Goal: Transaction & Acquisition: Book appointment/travel/reservation

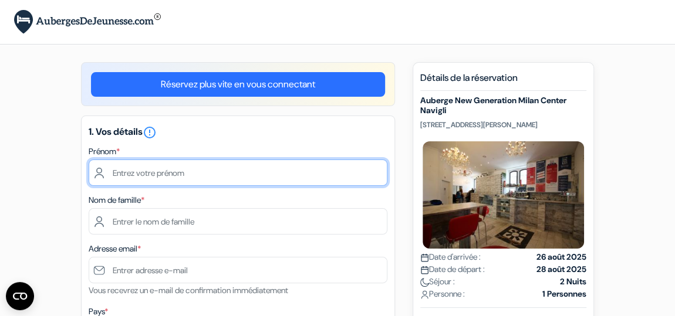
click at [232, 168] on input "text" at bounding box center [238, 173] width 299 height 26
type input "Maxime"
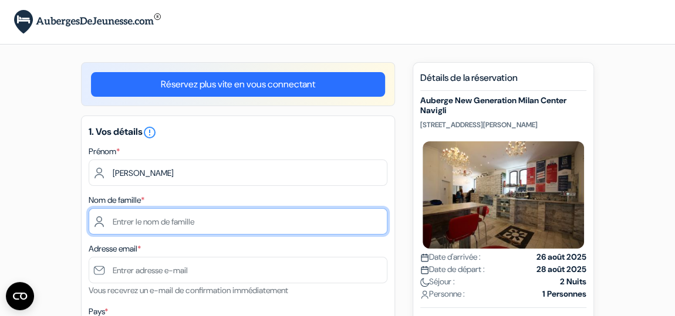
type input "Mercier"
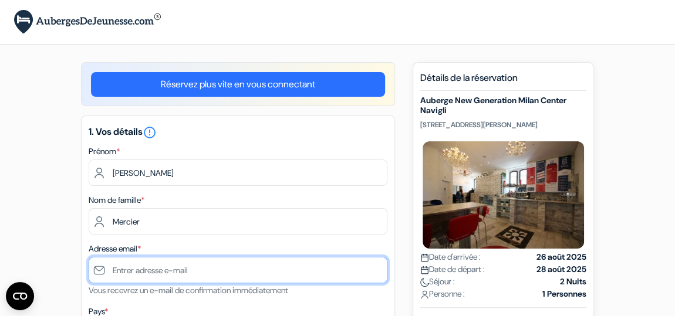
type input "[EMAIL_ADDRESS][DOMAIN_NAME]"
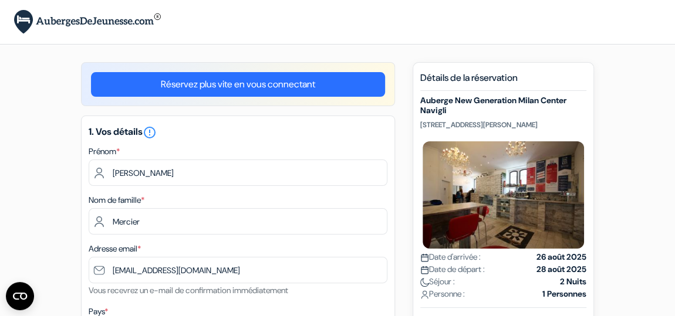
type input "[PHONE_NUMBER]"
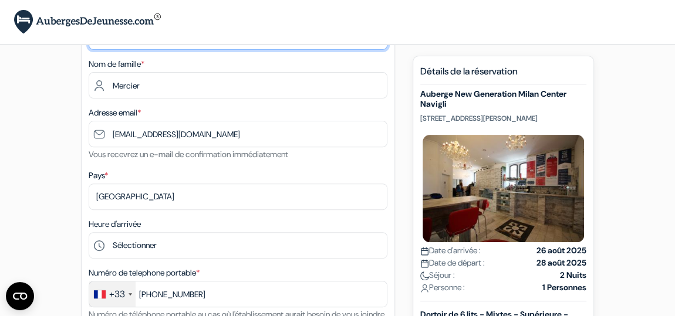
scroll to position [217, 0]
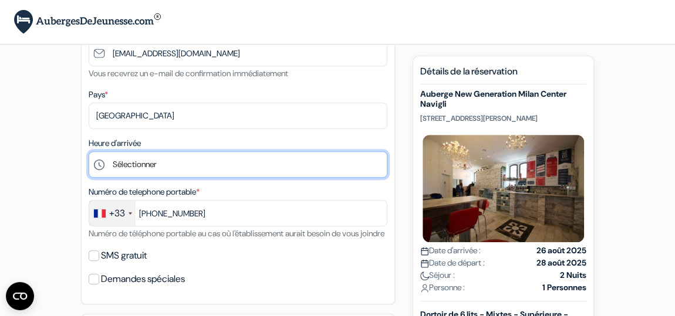
click at [141, 158] on select "Sélectionner 1:00 2:00 3:00 4:00 5:00 6:00 7:00 8:00 9:00 10:00 11:00 12:00 13:…" at bounding box center [238, 164] width 299 height 26
select select "13"
click at [89, 151] on select "Sélectionner 1:00 2:00 3:00 4:00 5:00 6:00 7:00 8:00 9:00 10:00 11:00 12:00 13:…" at bounding box center [238, 164] width 299 height 26
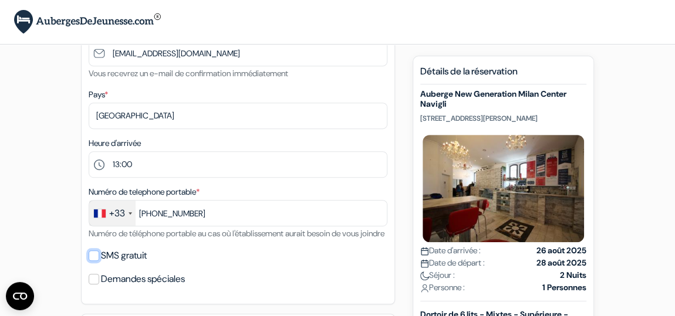
click at [89, 261] on input "SMS gratuit" at bounding box center [94, 256] width 11 height 11
checkbox input "true"
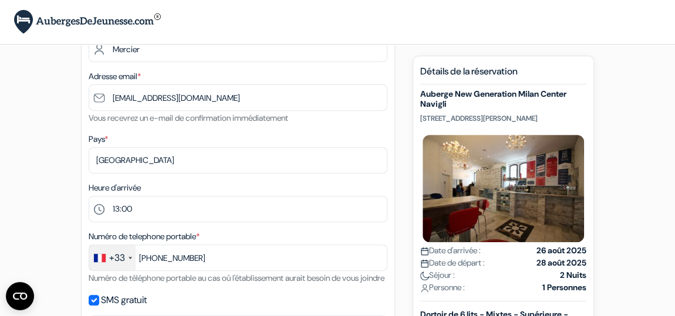
click at [150, 193] on div "Heure d'arrivée Sélectionner 1:00 2:00 3:00 4:00 5:00 6:00 7:00 8:00 9:00 10:00…" at bounding box center [238, 202] width 299 height 42
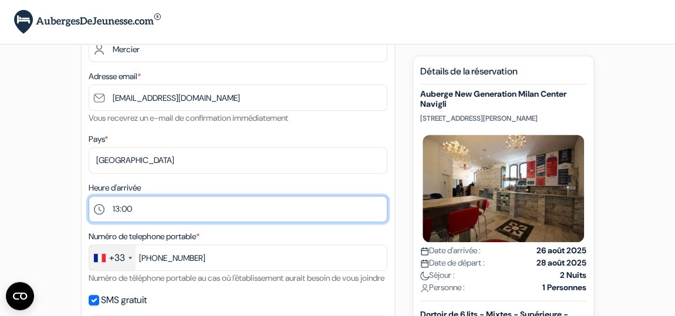
click at [151, 210] on select "Sélectionner 1:00 2:00 3:00 4:00 5:00 6:00 7:00 8:00 9:00 10:00 11:00 12:00 13:…" at bounding box center [238, 209] width 299 height 26
select select "15"
click at [89, 196] on select "Sélectionner 1:00 2:00 3:00 4:00 5:00 6:00 7:00 8:00 9:00 10:00 11:00 12:00 13:…" at bounding box center [238, 209] width 299 height 26
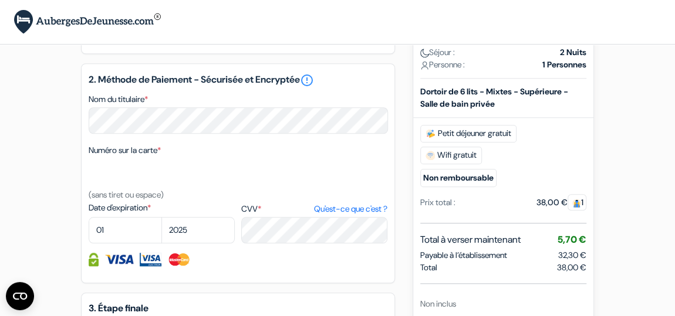
scroll to position [503, 0]
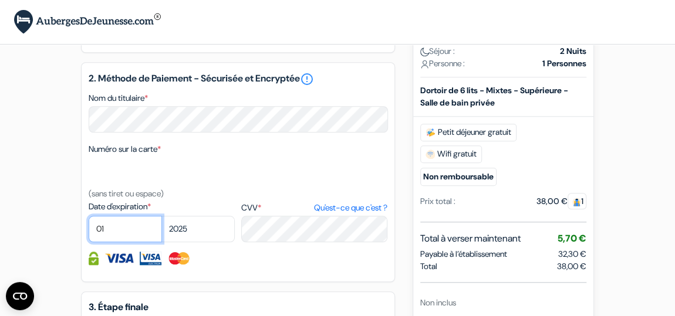
select select "09"
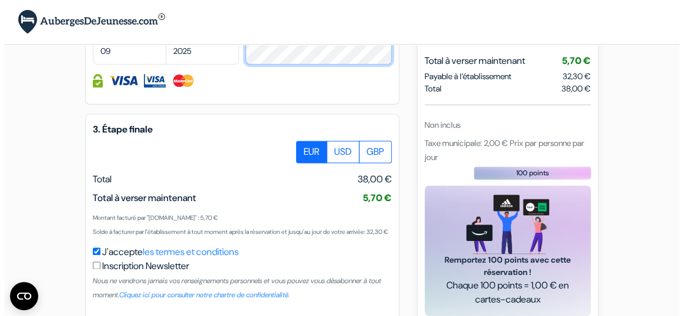
scroll to position [762, 0]
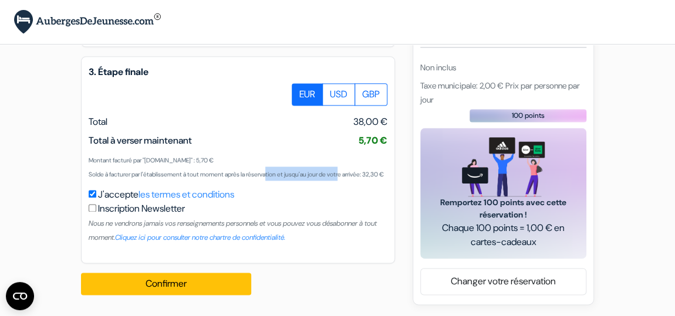
drag, startPoint x: 158, startPoint y: 163, endPoint x: 250, endPoint y: 161, distance: 92.2
click at [250, 171] on small "Solde à facturer par l'établissement à tout moment après la réservation et jusq…" at bounding box center [236, 175] width 295 height 8
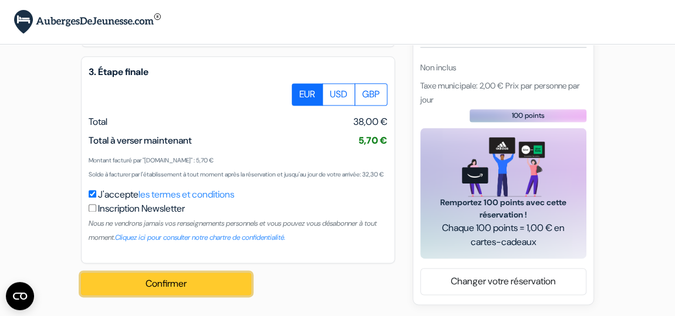
click at [160, 281] on button "Confirmer Loading..." at bounding box center [166, 284] width 170 height 22
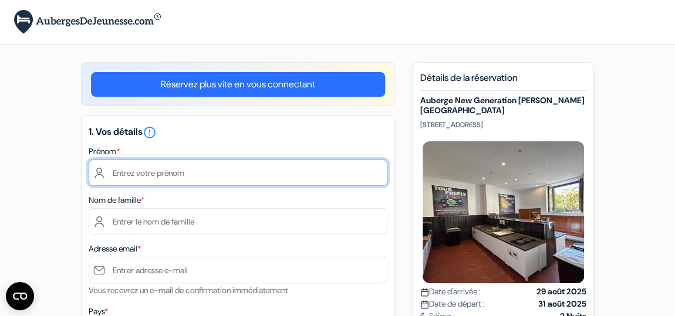
click at [188, 163] on input "text" at bounding box center [238, 173] width 299 height 26
type input "Maxime"
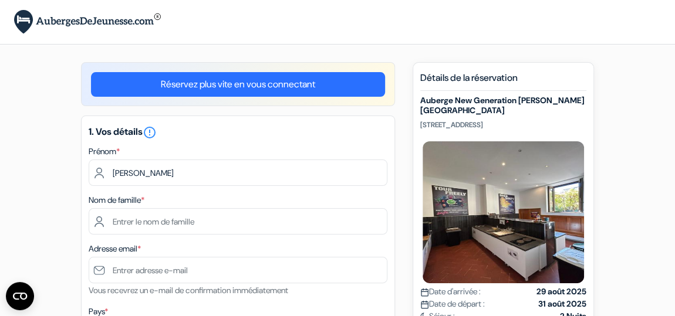
type input "Mercier"
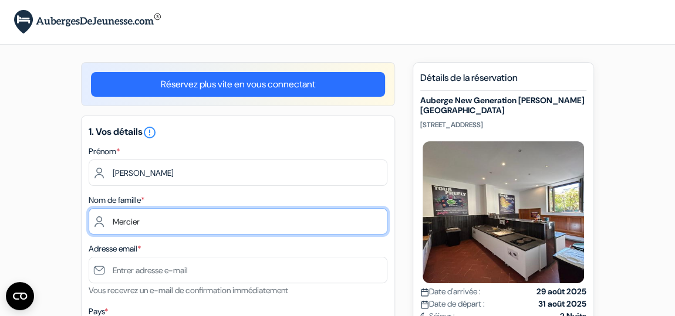
type input "[EMAIL_ADDRESS][DOMAIN_NAME]"
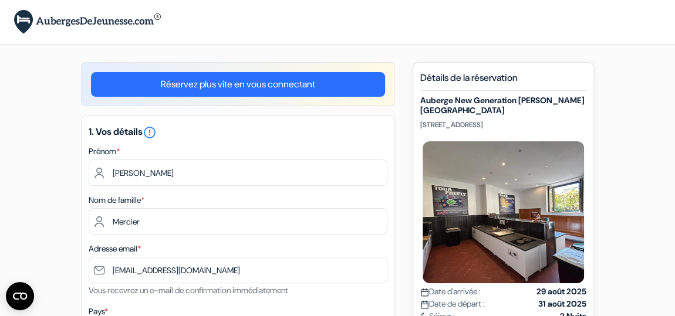
type input "+33632521904"
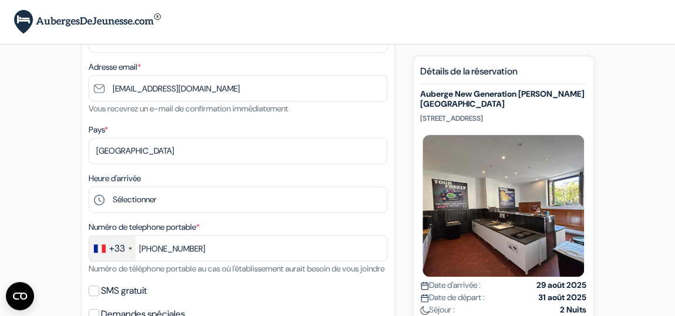
scroll to position [225, 0]
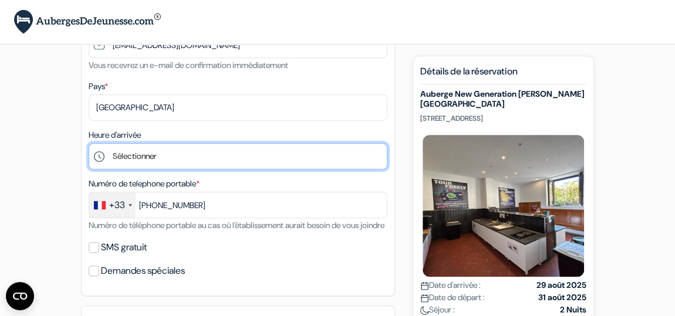
click at [164, 157] on select "Sélectionner 1:00 2:00 3:00 4:00 5:00 6:00 7:00 8:00 9:00 10:00 11:00 12:00 13:…" at bounding box center [238, 156] width 299 height 26
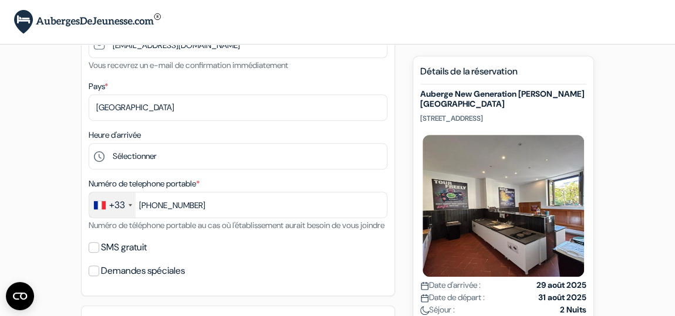
click at [4, 98] on form "Départ add_box Auberge New Generation Florence Center Borgo Ognissanti, 44, Flo…" at bounding box center [337, 265] width 675 height 980
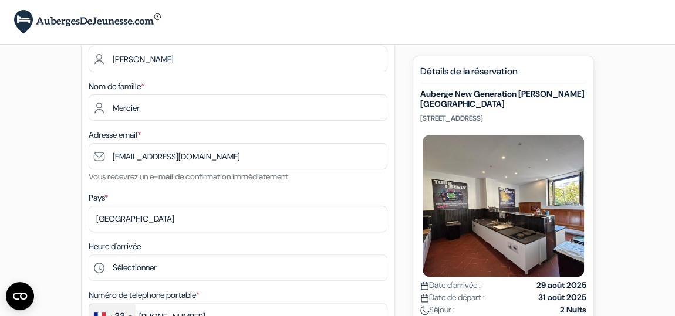
scroll to position [113, 0]
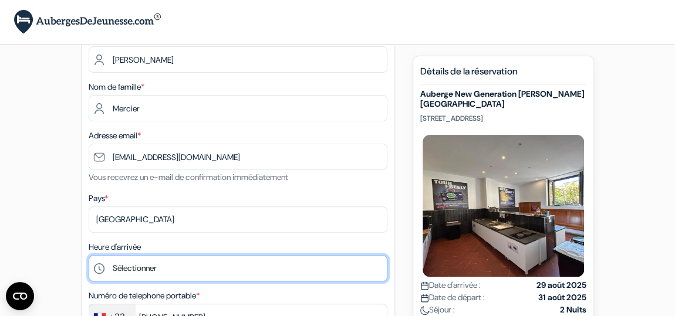
click at [196, 274] on select "Sélectionner 1:00 2:00 3:00 4:00 5:00 6:00 7:00 8:00 9:00 10:00 11:00 12:00 13:…" at bounding box center [238, 268] width 299 height 26
select select "23"
click at [89, 255] on select "Sélectionner 1:00 2:00 3:00 4:00 5:00 6:00 7:00 8:00 9:00 10:00 11:00 12:00 13:…" at bounding box center [238, 268] width 299 height 26
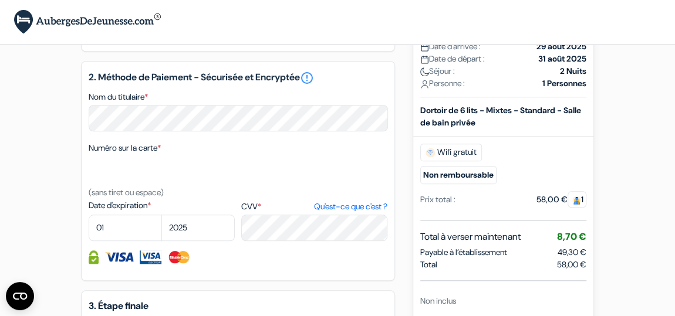
scroll to position [0, 0]
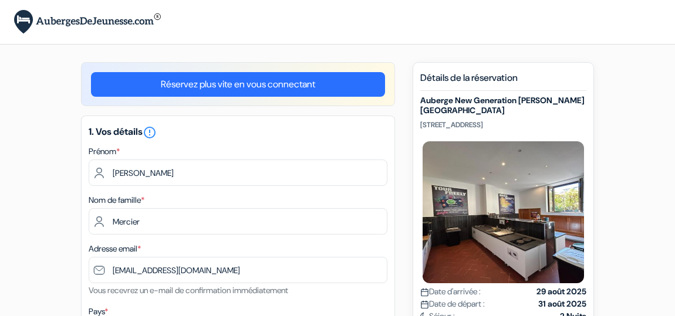
select select "23"
click at [429, 124] on p "[STREET_ADDRESS]" at bounding box center [503, 124] width 166 height 9
drag, startPoint x: 429, startPoint y: 124, endPoint x: 523, endPoint y: 124, distance: 94.0
click at [523, 124] on p "[STREET_ADDRESS]" at bounding box center [503, 124] width 166 height 9
click at [543, 124] on p "[STREET_ADDRESS]" at bounding box center [503, 124] width 166 height 9
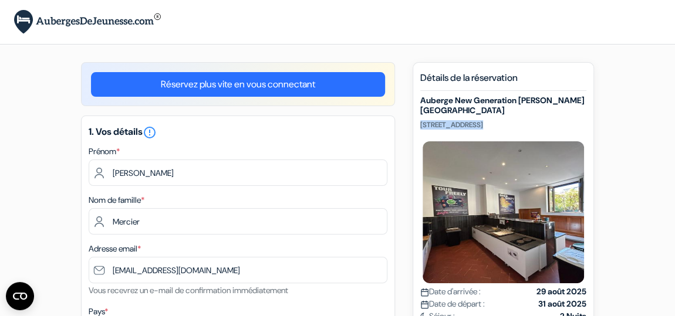
drag, startPoint x: 542, startPoint y: 124, endPoint x: 426, endPoint y: 122, distance: 115.7
click at [426, 122] on p "[STREET_ADDRESS]" at bounding box center [503, 124] width 166 height 9
copy p "[STREET_ADDRESS]"
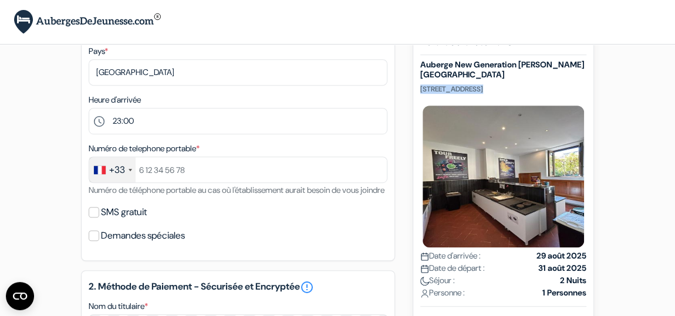
scroll to position [261, 0]
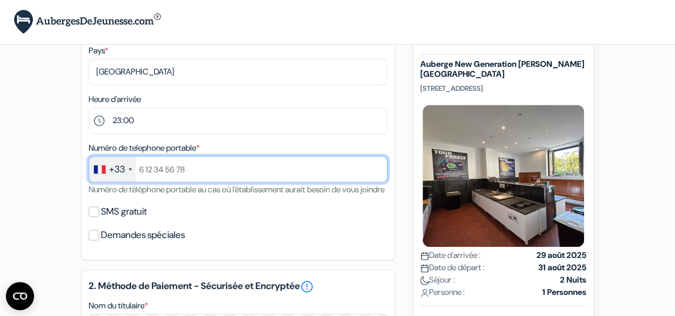
click at [193, 174] on input "text" at bounding box center [238, 169] width 299 height 26
type input "[PHONE_NUMBER]"
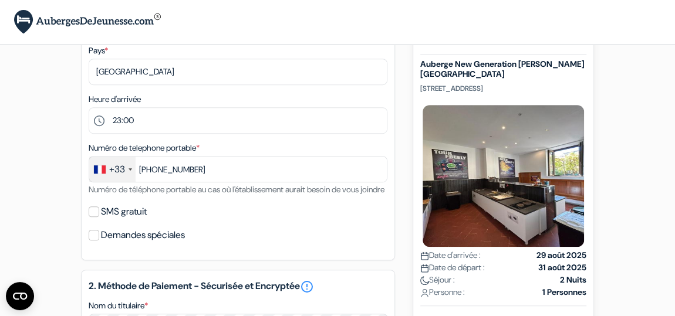
click at [105, 220] on label "SMS gratuit" at bounding box center [124, 212] width 46 height 16
click at [99, 217] on input "SMS gratuit" at bounding box center [94, 212] width 11 height 11
checkbox input "true"
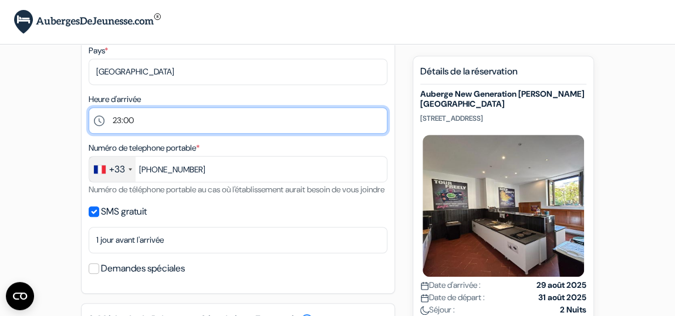
click at [124, 114] on select "Sélectionner 1:00 2:00 3:00 4:00 5:00 6:00 7:00 8:00 9:00 10:00 11:00 12:00 13:…" at bounding box center [238, 120] width 299 height 26
click at [89, 107] on select "Sélectionner 1:00 2:00 3:00 4:00 5:00 6:00 7:00 8:00 9:00 10:00 11:00 12:00 13:…" at bounding box center [238, 120] width 299 height 26
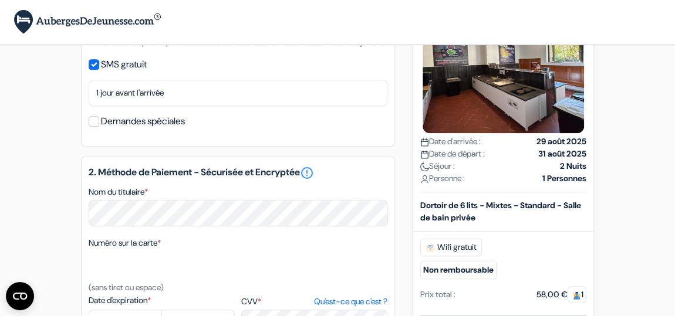
scroll to position [433, 0]
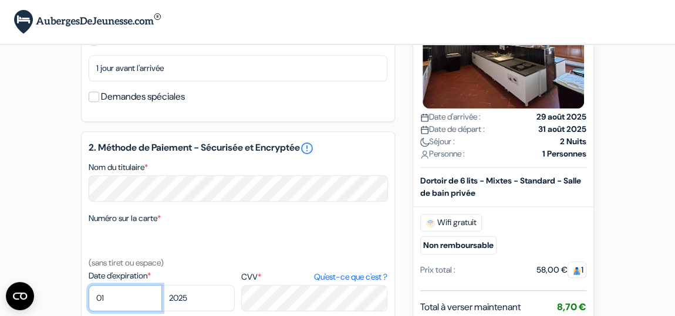
select select "09"
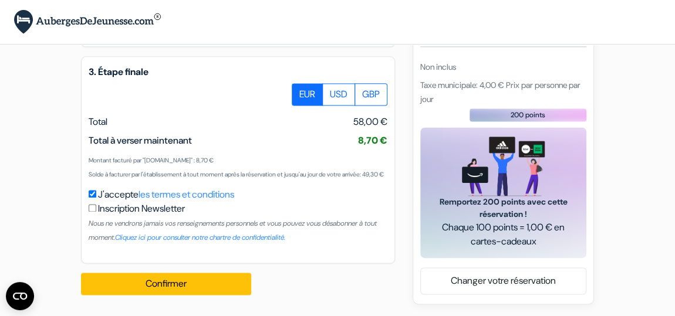
scroll to position [762, 0]
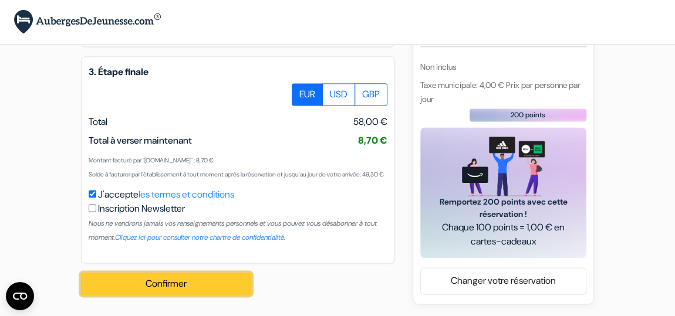
click at [192, 275] on button "Confirmer Loading..." at bounding box center [166, 284] width 170 height 22
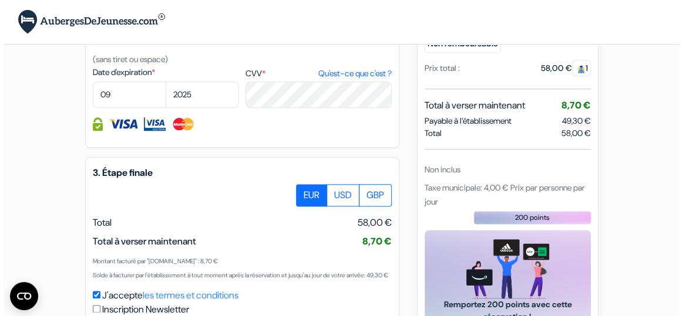
scroll to position [637, 0]
